Goal: Use online tool/utility: Utilize a website feature to perform a specific function

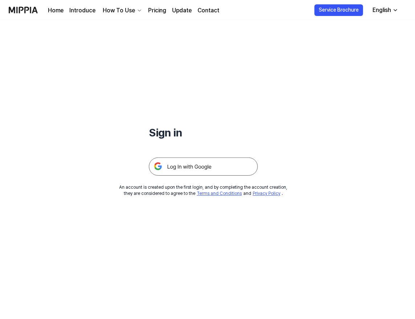
click at [194, 172] on img at bounding box center [203, 167] width 109 height 18
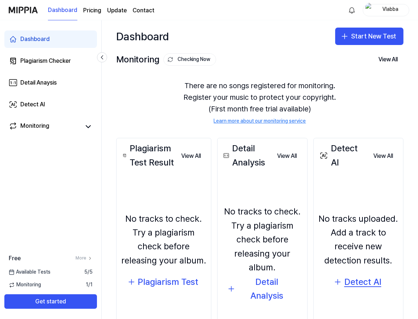
click at [375, 280] on div "Detect AI" at bounding box center [363, 283] width 37 height 14
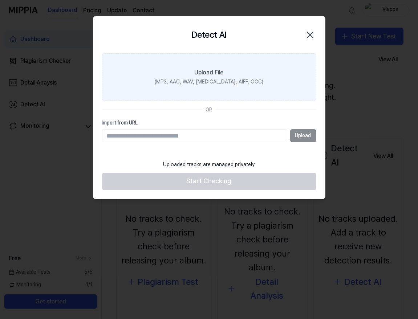
click at [212, 84] on div "(MP3, AAC, WAV, [MEDICAL_DATA], AIFF, OGG)" at bounding box center [209, 82] width 109 height 7
click at [0, 0] on input "Upload File (MP3, AAC, WAV, [MEDICAL_DATA], AIFF, OGG)" at bounding box center [0, 0] width 0 height 0
click at [221, 85] on div "(MP3, AAC, WAV, [MEDICAL_DATA], AIFF, OGG)" at bounding box center [209, 82] width 109 height 7
click at [0, 0] on input "Upload File (MP3, AAC, WAV, [MEDICAL_DATA], AIFF, OGG)" at bounding box center [0, 0] width 0 height 0
click at [208, 67] on label "Upload File (MP3, AAC, WAV, [MEDICAL_DATA], AIFF, OGG)" at bounding box center [209, 76] width 214 height 47
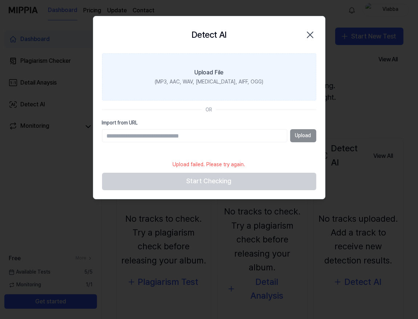
click at [0, 0] on input "Upload File (MP3, AAC, WAV, [MEDICAL_DATA], AIFF, OGG)" at bounding box center [0, 0] width 0 height 0
click at [204, 53] on label "Upload File (MP3, AAC, WAV, [MEDICAL_DATA], AIFF, OGG)" at bounding box center [209, 76] width 214 height 47
click at [0, 0] on input "Upload File (MP3, AAC, WAV, [MEDICAL_DATA], AIFF, OGG)" at bounding box center [0, 0] width 0 height 0
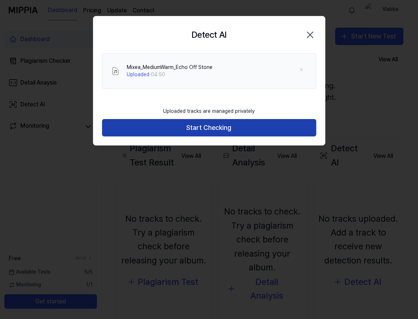
click at [202, 132] on button "Start Checking" at bounding box center [209, 127] width 214 height 17
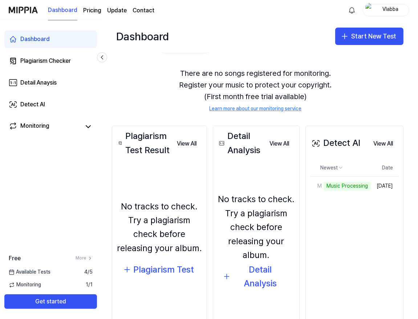
scroll to position [38, 20]
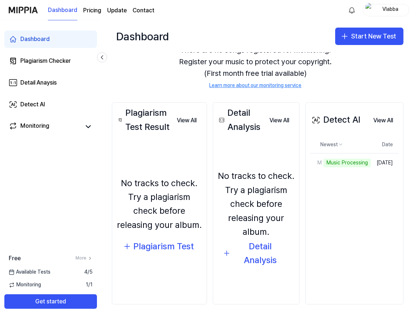
drag, startPoint x: 334, startPoint y: 251, endPoint x: 384, endPoint y: 288, distance: 61.9
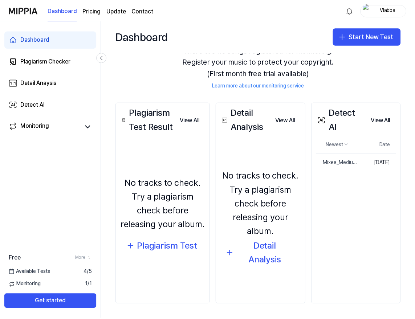
scroll to position [38, 5]
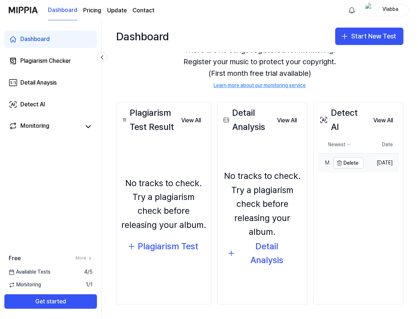
click at [319, 156] on link "Mixea_MediumWarm_Echo Off Stone" at bounding box center [324, 163] width 12 height 19
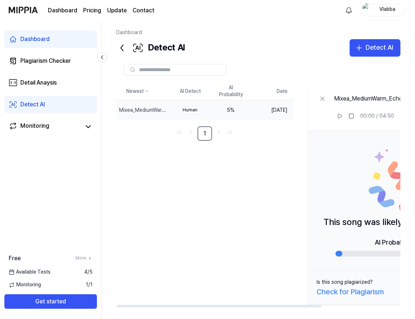
drag, startPoint x: 219, startPoint y: 190, endPoint x: 288, endPoint y: 201, distance: 69.5
drag, startPoint x: 189, startPoint y: 306, endPoint x: 224, endPoint y: 162, distance: 147.7
click at [124, 305] on div at bounding box center [219, 306] width 205 height 3
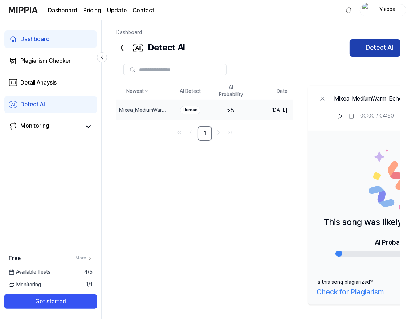
click at [374, 52] on div "Detect AI" at bounding box center [380, 48] width 28 height 11
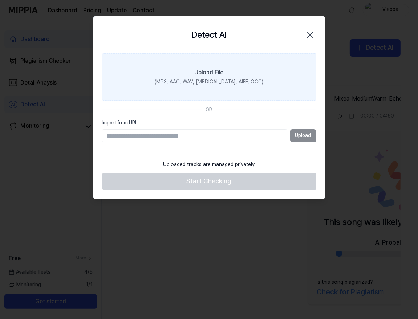
click at [229, 87] on label "Upload File (MP3, AAC, WAV, [MEDICAL_DATA], AIFF, OGG)" at bounding box center [209, 76] width 214 height 47
click at [0, 0] on input "Upload File (MP3, AAC, WAV, [MEDICAL_DATA], AIFF, OGG)" at bounding box center [0, 0] width 0 height 0
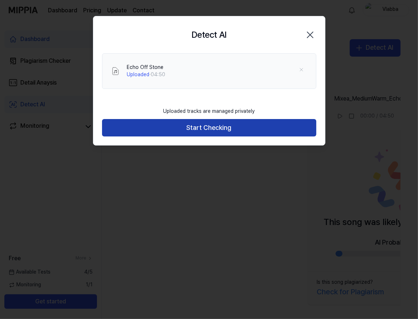
click at [243, 131] on button "Start Checking" at bounding box center [209, 127] width 214 height 17
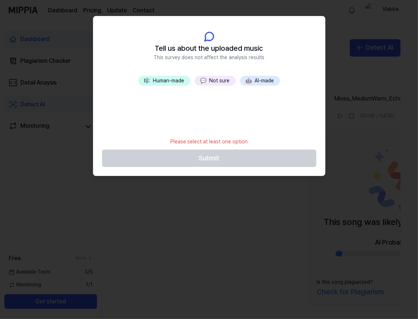
click at [211, 78] on button "💬 Not sure" at bounding box center [215, 81] width 41 height 10
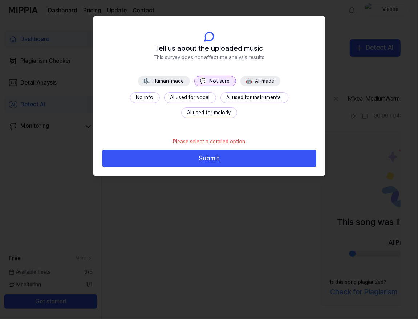
click at [130, 96] on button "No info" at bounding box center [145, 97] width 30 height 11
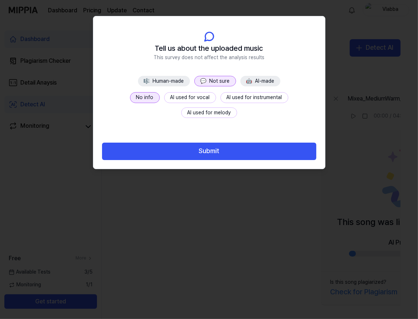
click at [225, 81] on button "💬 Not sure" at bounding box center [215, 81] width 42 height 11
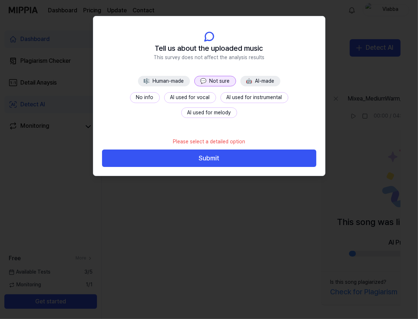
click at [190, 73] on header "Tell us about the uploaded music This survey does not affect the analysis resul…" at bounding box center [209, 46] width 232 height 60
click at [205, 161] on button "Submit" at bounding box center [209, 158] width 214 height 17
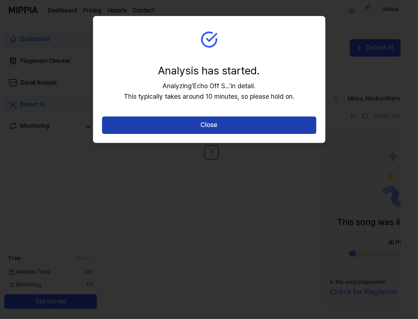
click at [212, 126] on button "Close" at bounding box center [209, 125] width 214 height 17
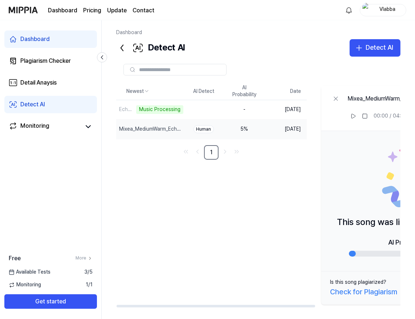
click at [141, 188] on div "Newest AI Detect AI Probability Date Echo Off Stone Music Processing Delete - […" at bounding box center [313, 195] width 394 height 225
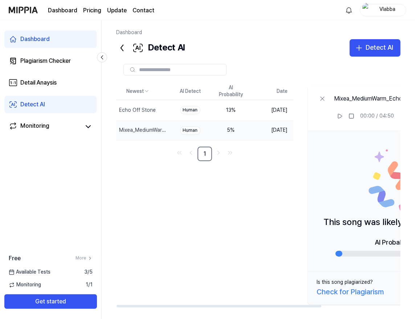
drag, startPoint x: 193, startPoint y: 222, endPoint x: 188, endPoint y: 218, distance: 6.4
click at [193, 222] on div "Newest AI Detect AI Probability Date Echo Off Stone Delete Human 13 % [DATE] Mi…" at bounding box center [306, 195] width 381 height 225
